Goal: Transaction & Acquisition: Purchase product/service

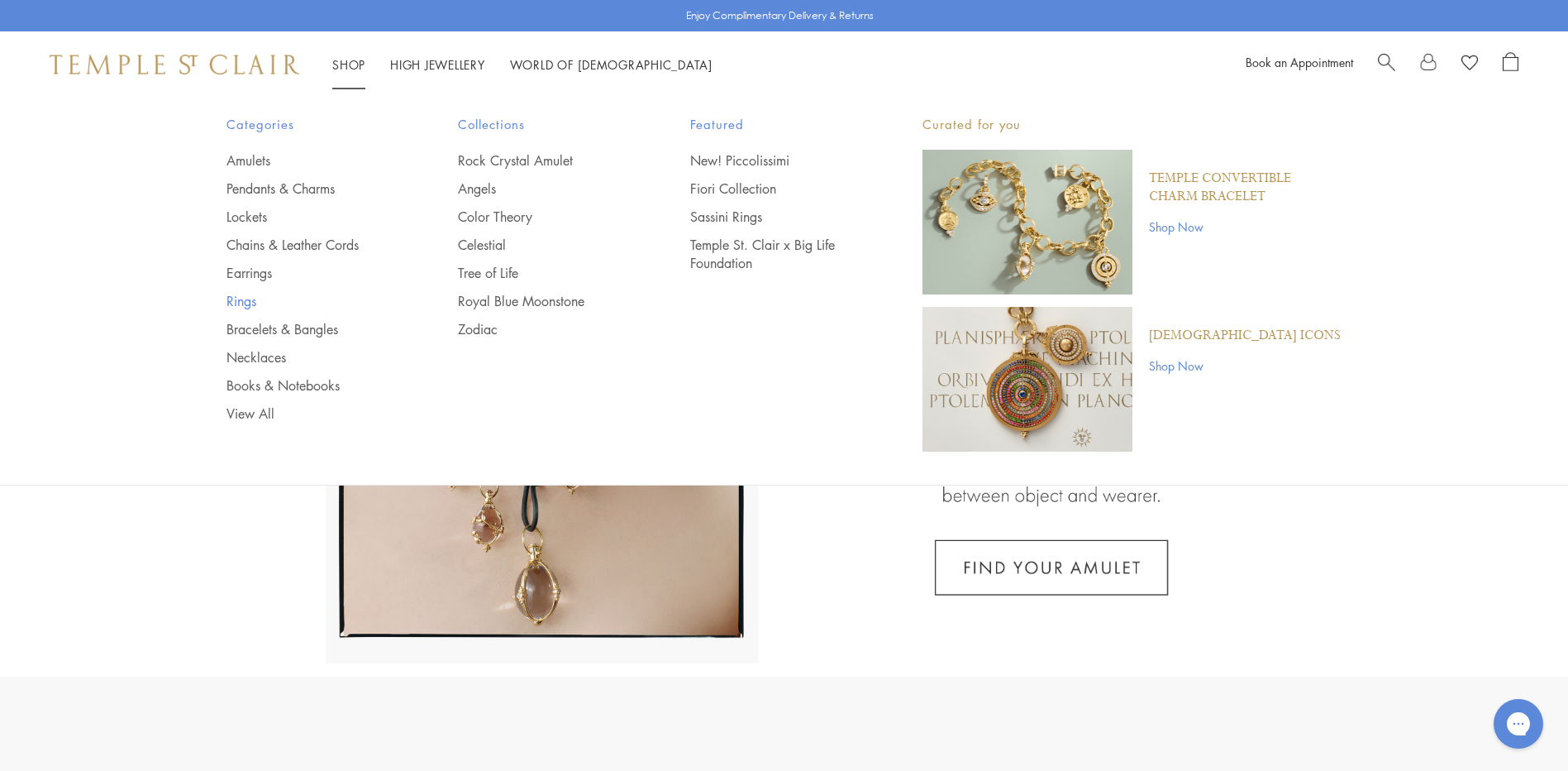
click at [251, 296] on link "Rings" at bounding box center [309, 301] width 166 height 18
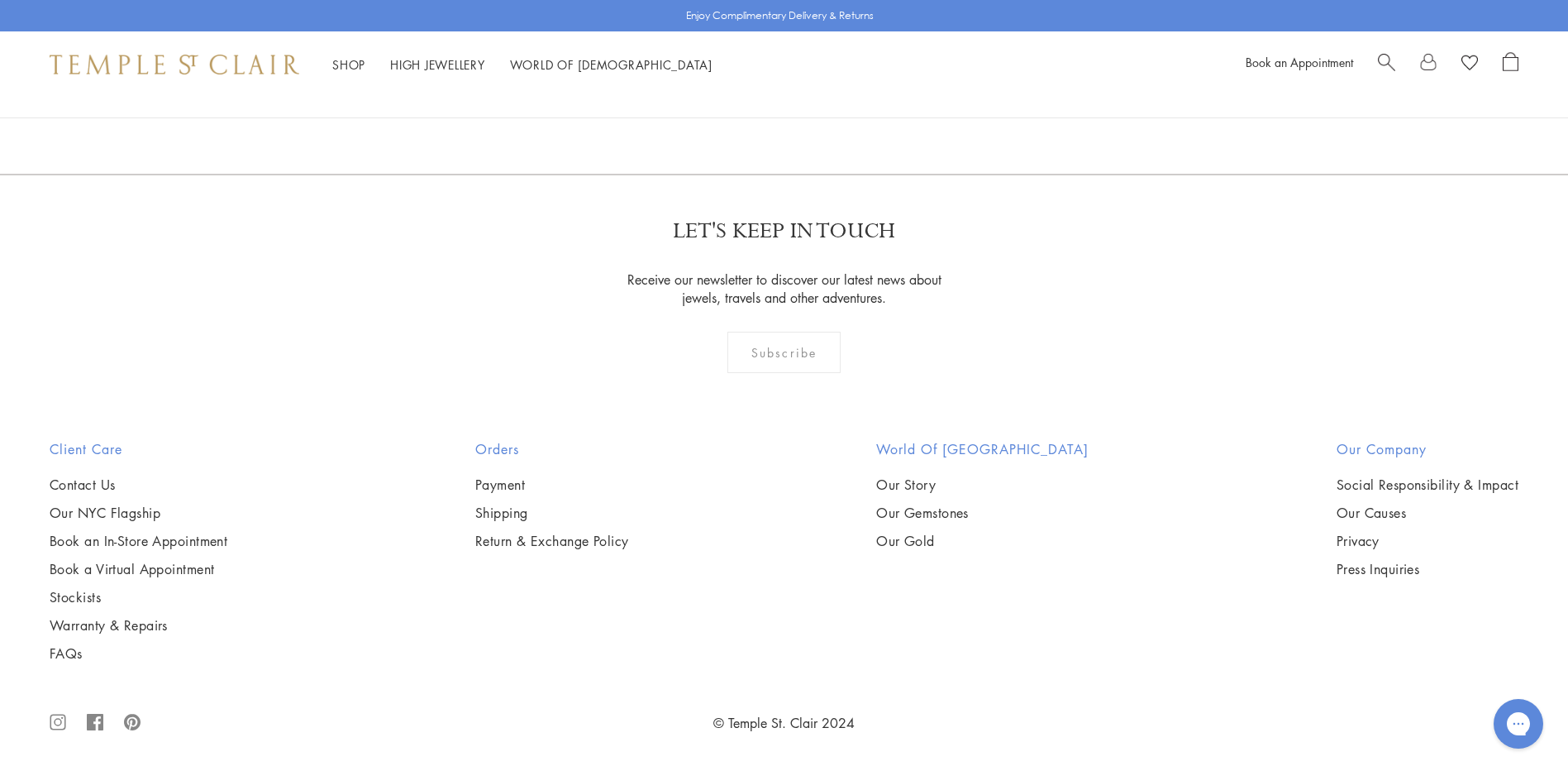
scroll to position [7028, 0]
click at [0, 0] on img at bounding box center [0, 0] width 0 height 0
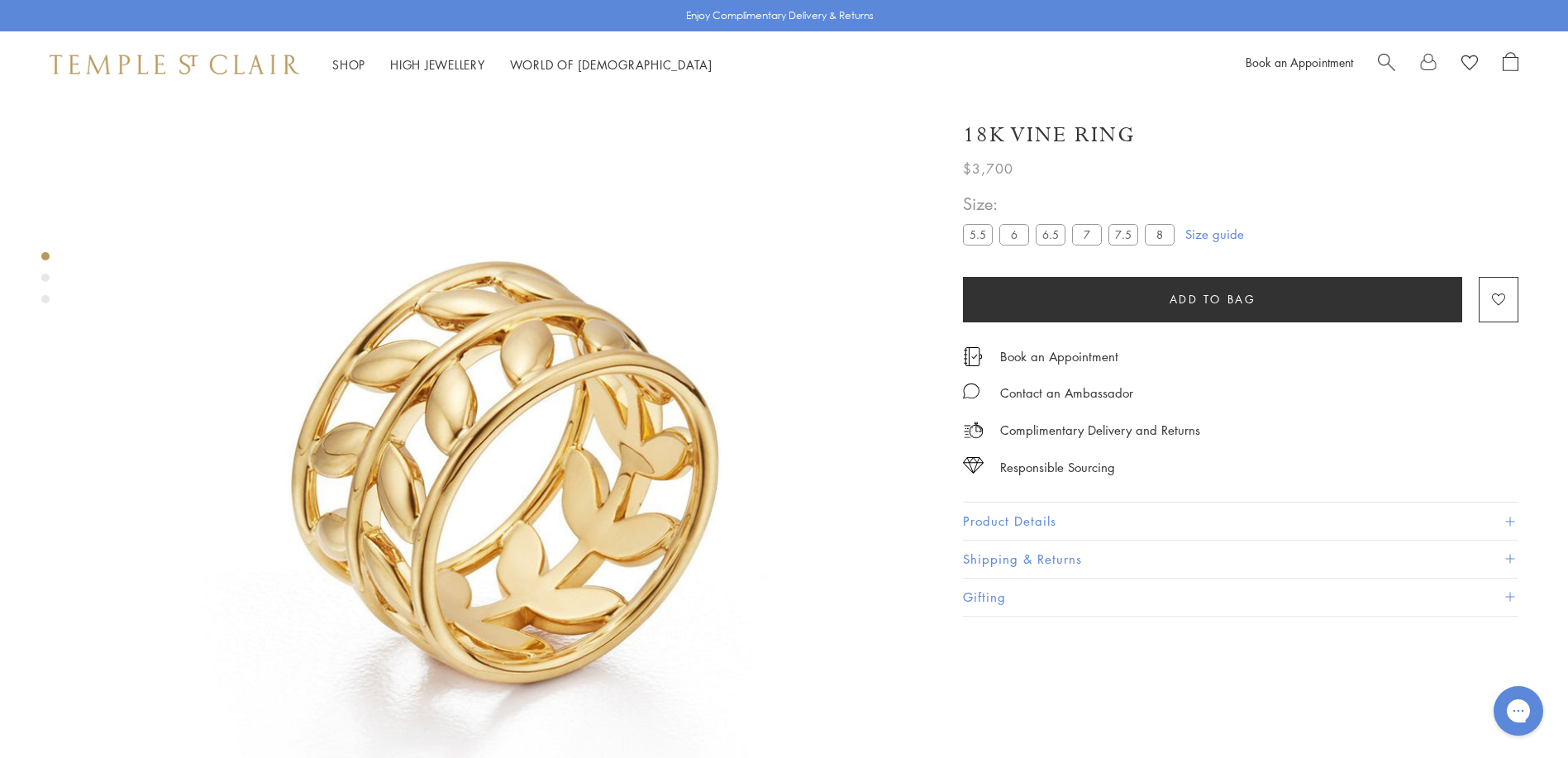
click at [1157, 232] on label "8" at bounding box center [1159, 234] width 30 height 21
